Goal: Transaction & Acquisition: Obtain resource

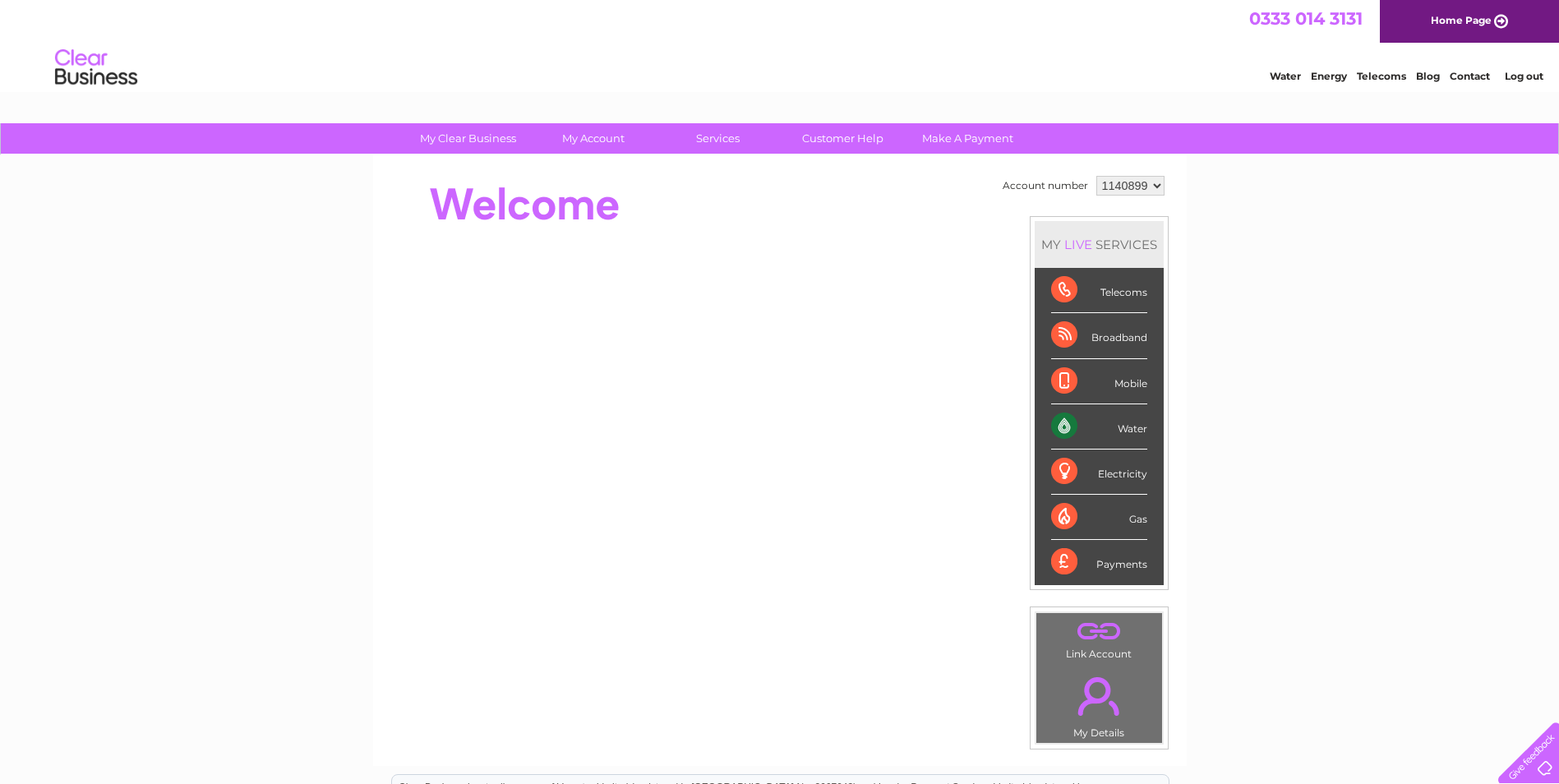
click at [1059, 424] on div "Water" at bounding box center [1100, 426] width 96 height 45
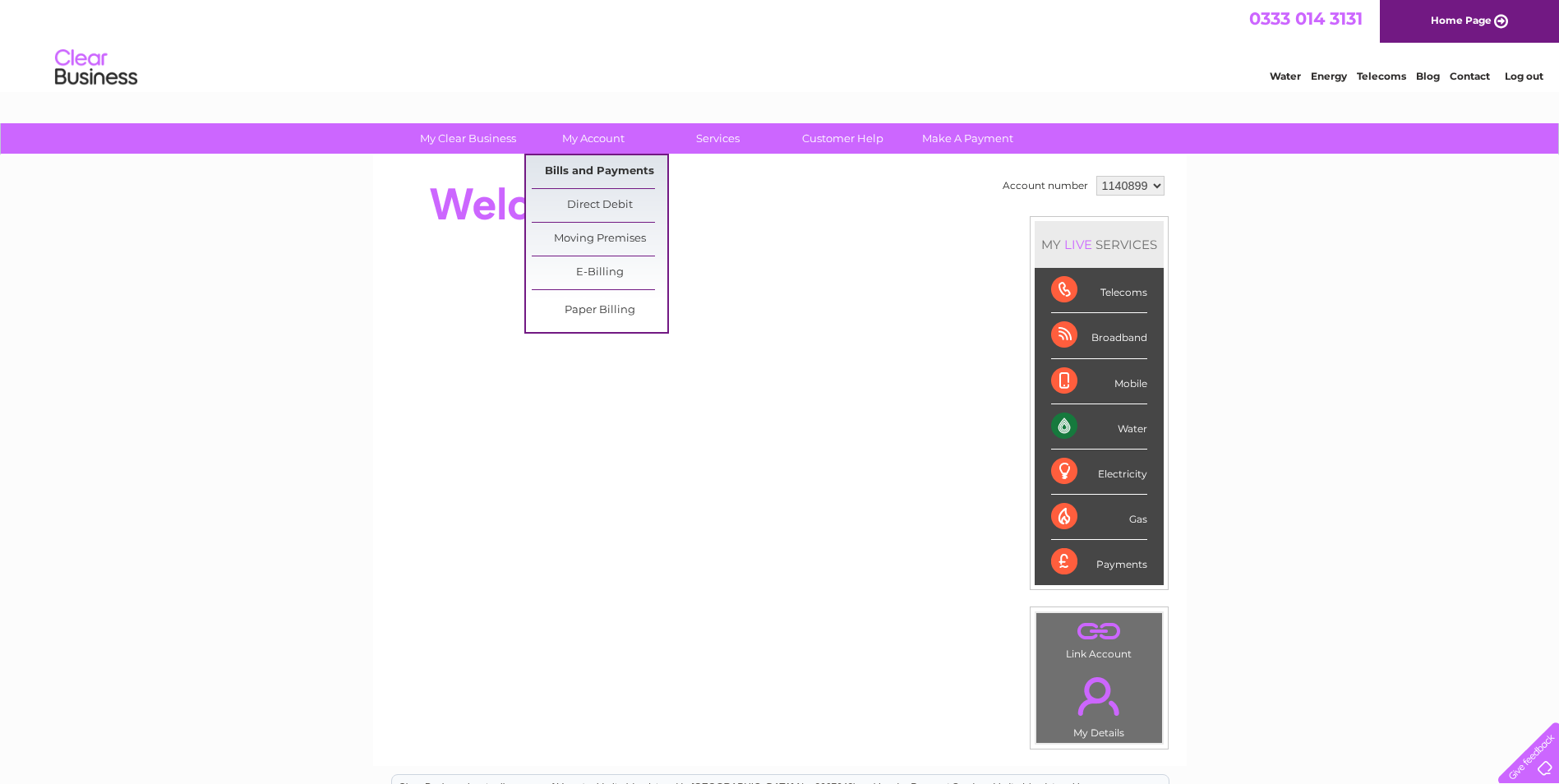
click at [596, 176] on link "Bills and Payments" at bounding box center [599, 172] width 136 height 33
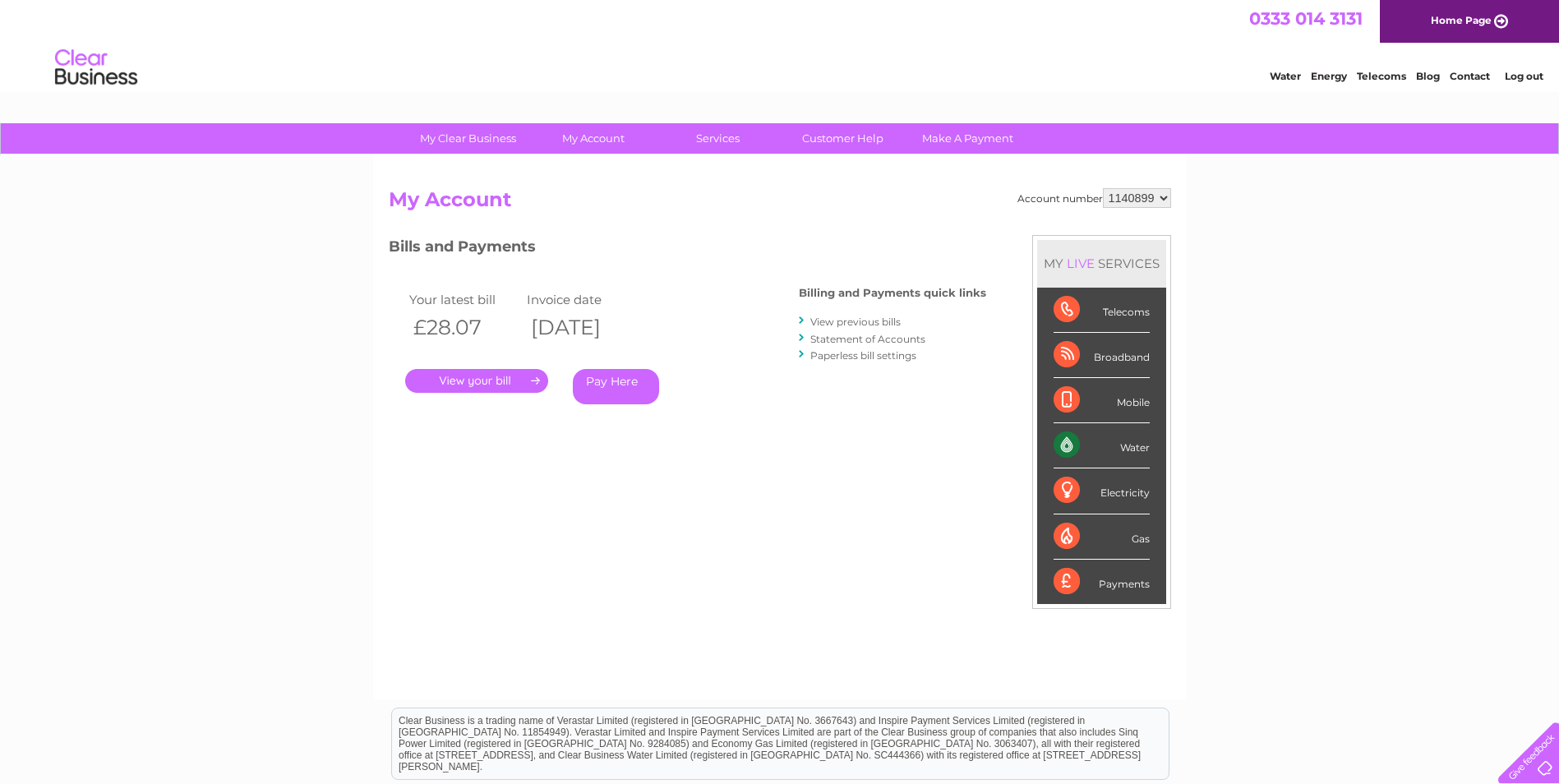
click at [475, 382] on link "." at bounding box center [476, 381] width 143 height 24
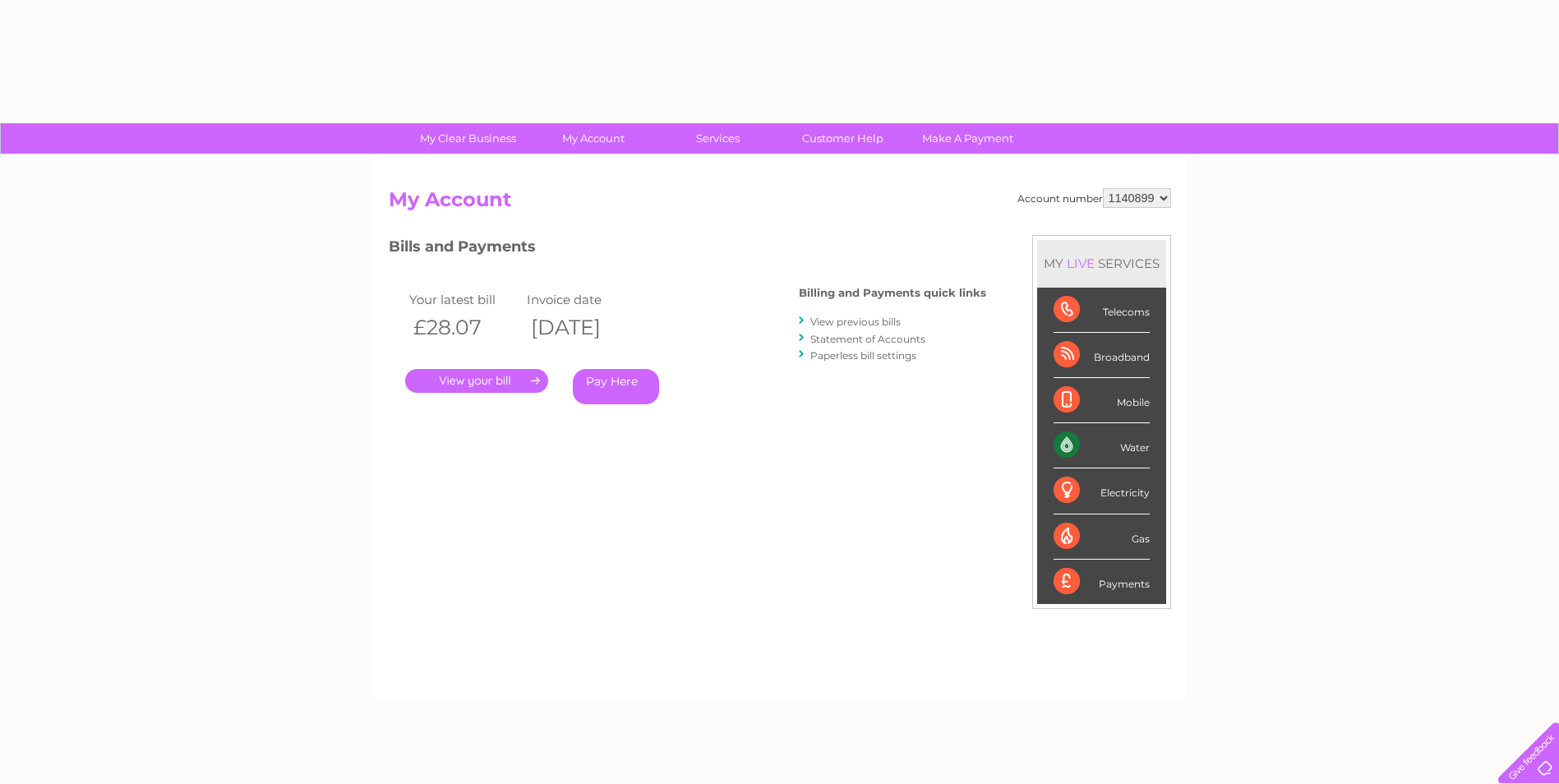
click at [1160, 200] on select "1140899" at bounding box center [1137, 197] width 68 height 19
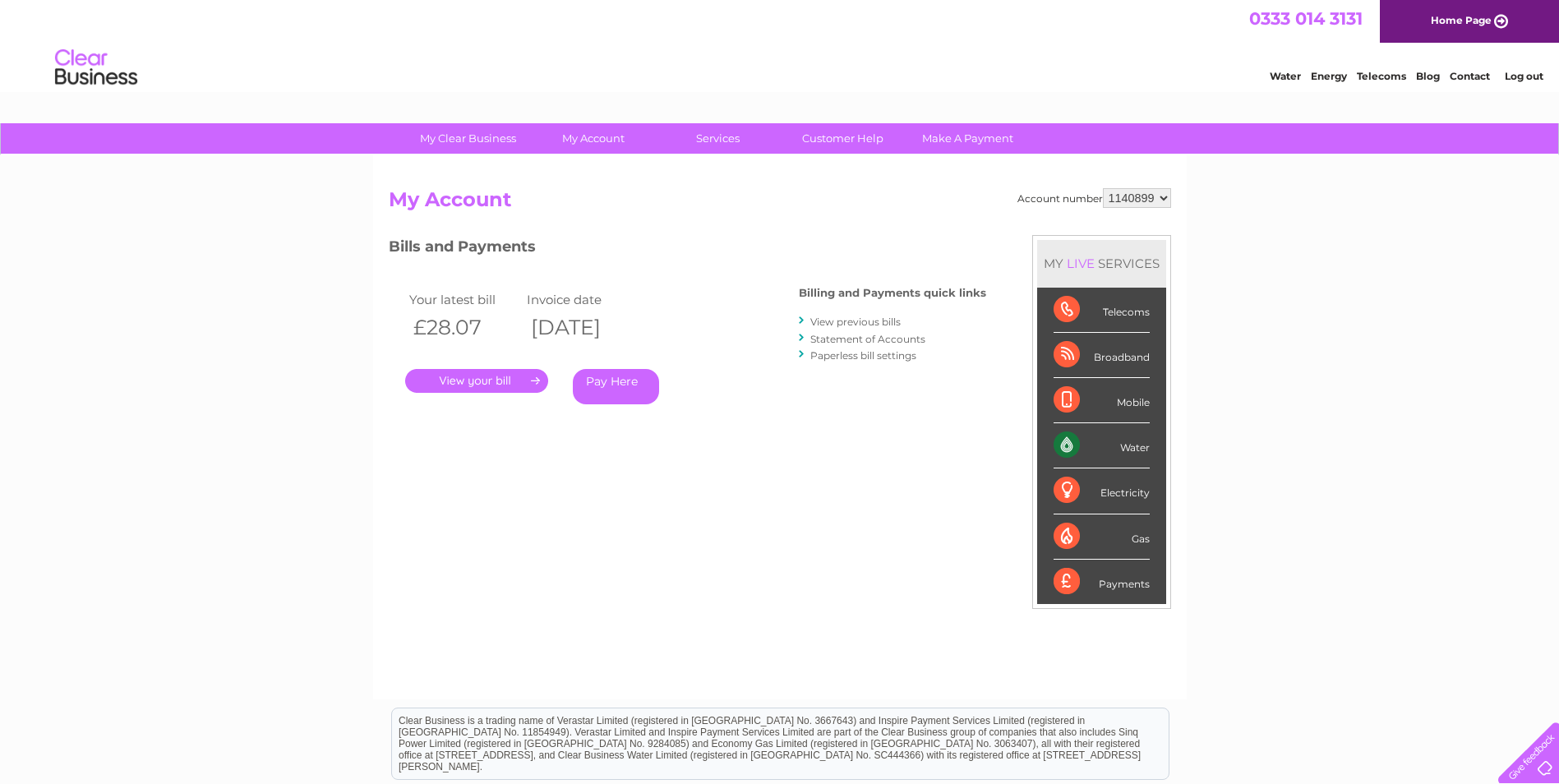
click at [1164, 197] on select "1140899" at bounding box center [1137, 197] width 68 height 19
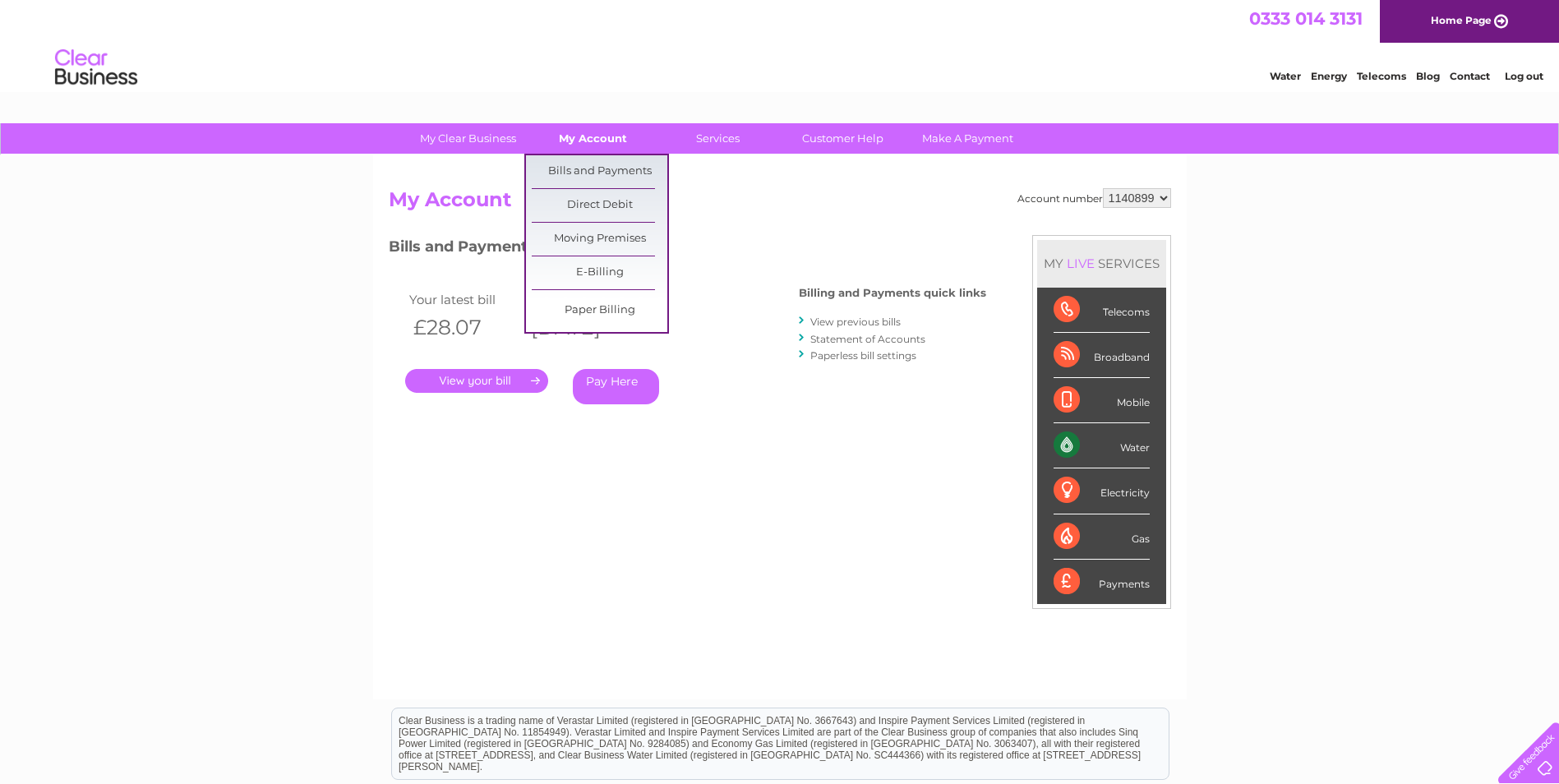
click at [626, 137] on link "My Account" at bounding box center [592, 138] width 136 height 30
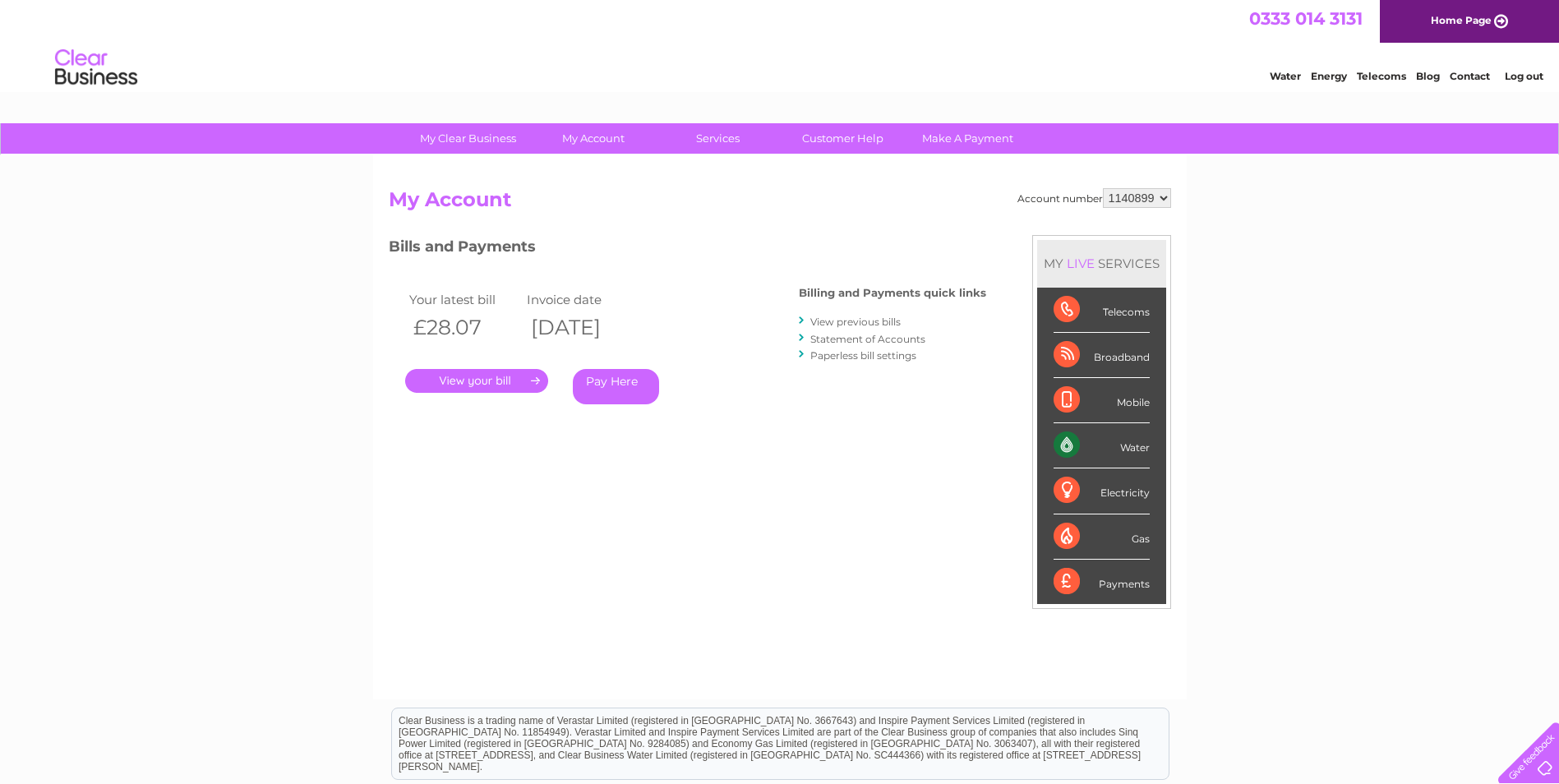
click at [465, 381] on link "." at bounding box center [476, 381] width 143 height 24
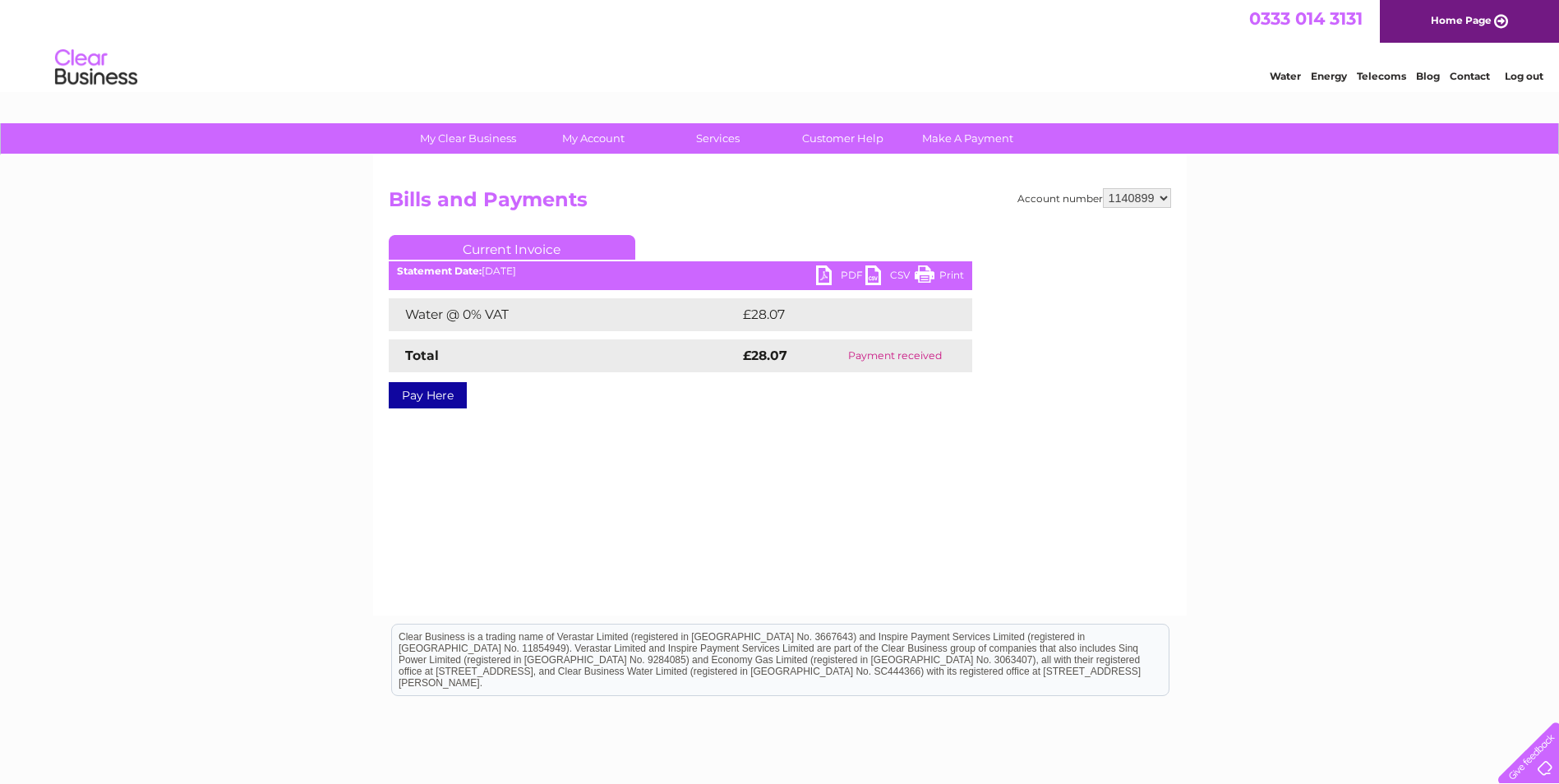
click at [875, 275] on link "CSV" at bounding box center [889, 278] width 49 height 24
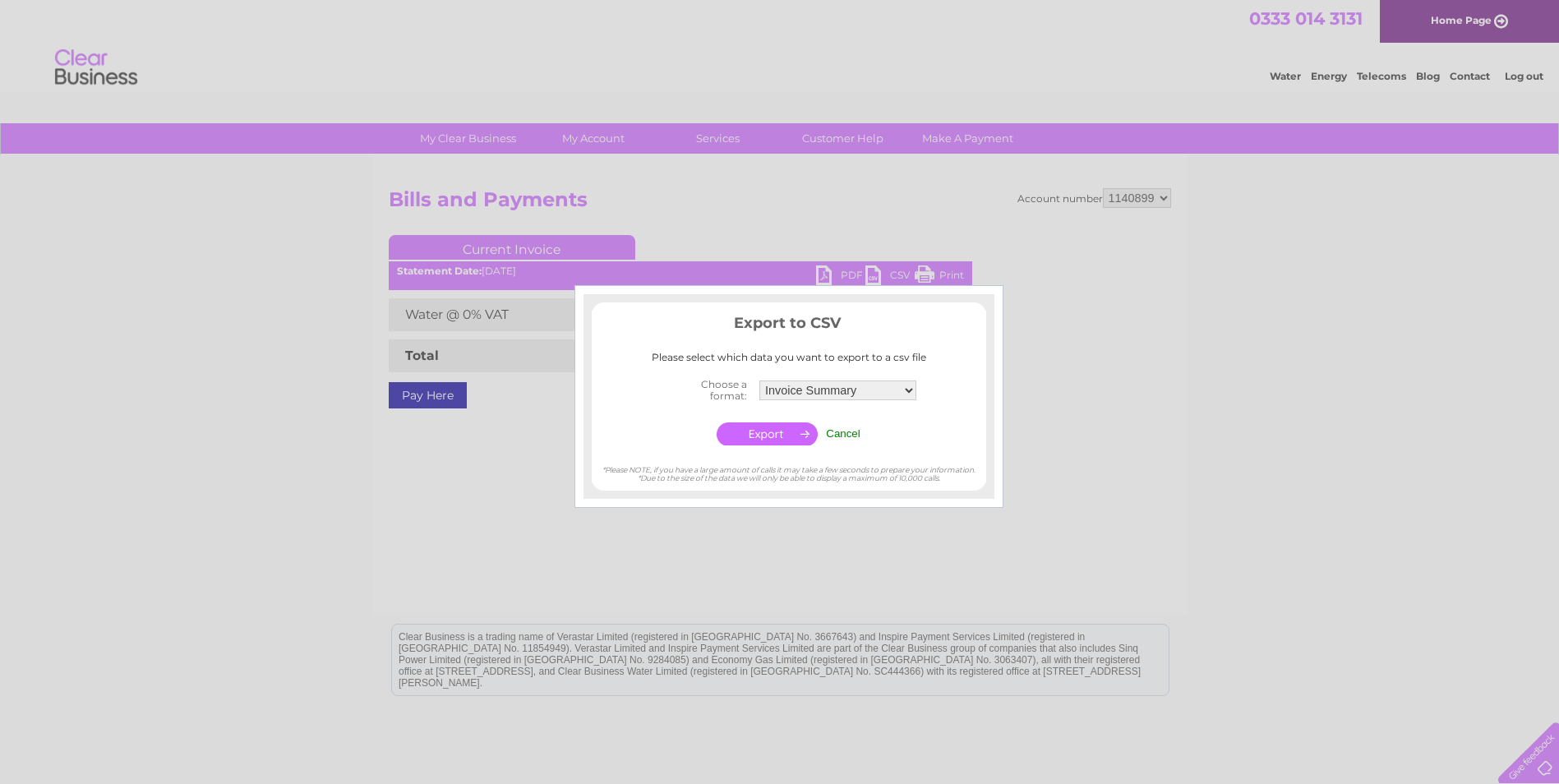
click at [772, 434] on input "button" at bounding box center [768, 434] width 101 height 23
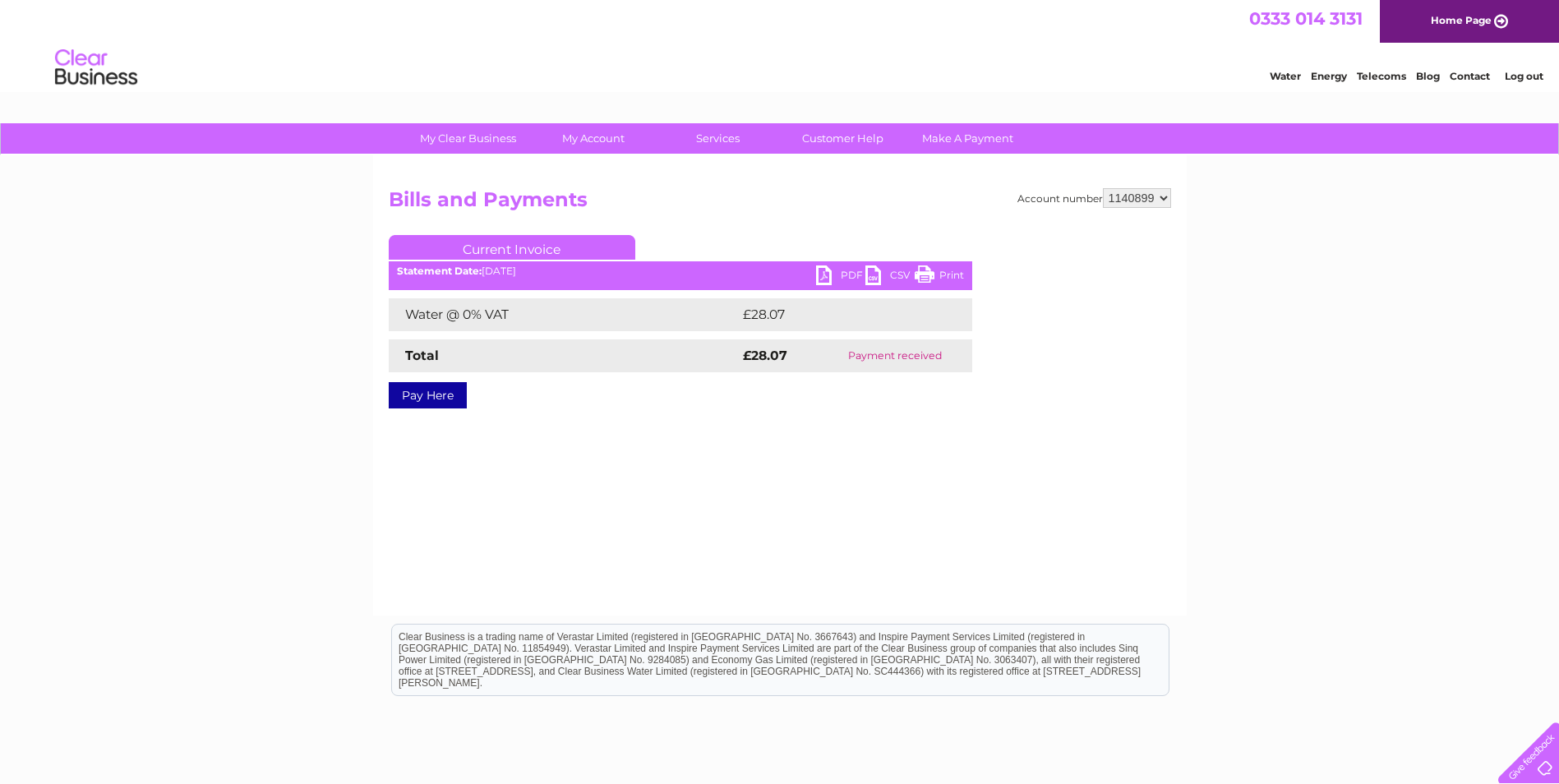
click at [255, 209] on div "My Clear Business Login Details My Details My Preferences Link Account My Accou…" at bounding box center [780, 510] width 1559 height 773
click at [826, 276] on link "PDF" at bounding box center [840, 278] width 49 height 24
